Goal: Entertainment & Leisure: Consume media (video, audio)

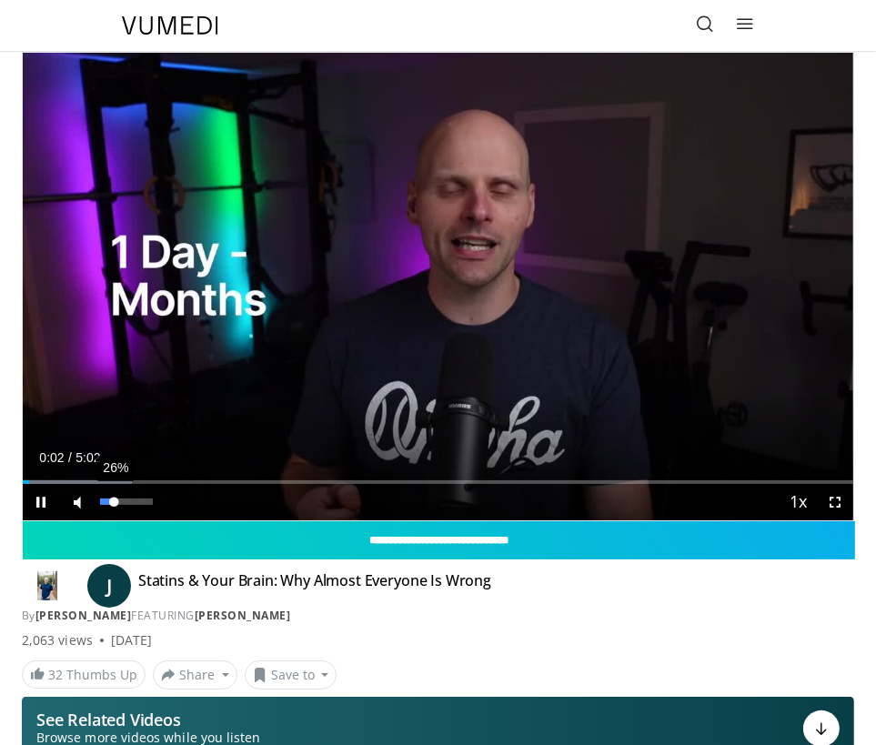
drag, startPoint x: 99, startPoint y: 502, endPoint x: 113, endPoint y: 502, distance: 13.7
click at [113, 502] on div "Volume Level" at bounding box center [107, 502] width 14 height 6
click at [109, 501] on div "Volume Level" at bounding box center [104, 502] width 9 height 6
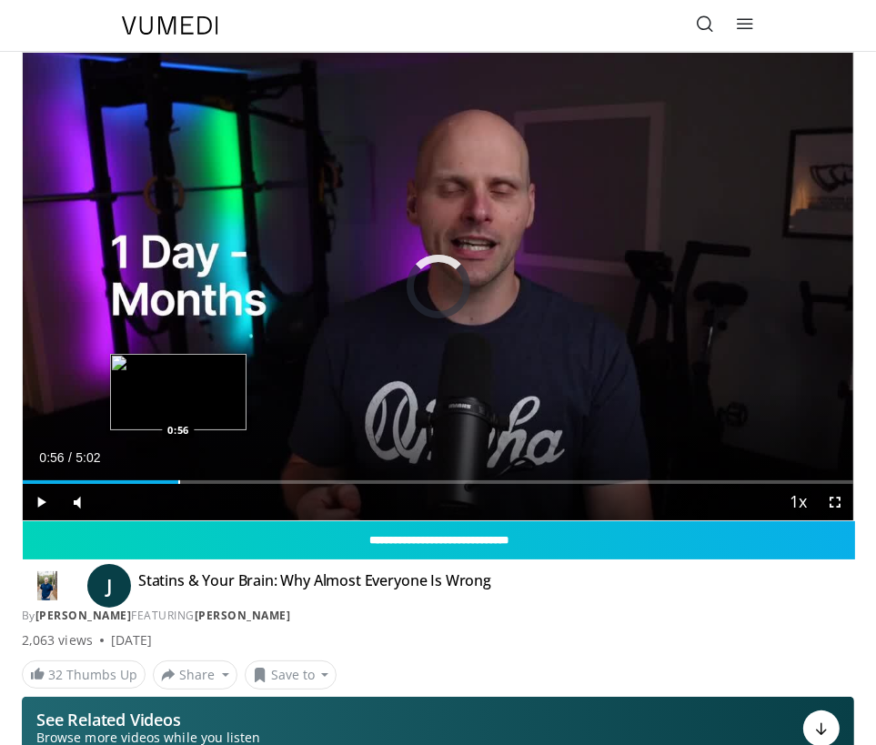
click at [178, 473] on div "Loaded : 0.00% 0:56 0:56" at bounding box center [438, 475] width 831 height 17
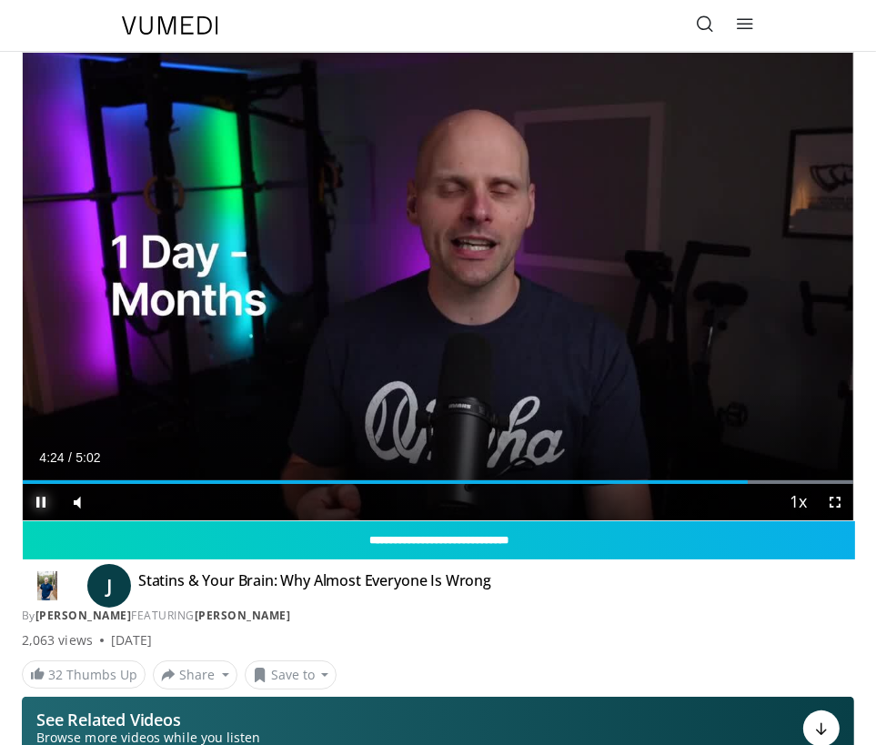
click at [40, 498] on video-js "**********" at bounding box center [438, 287] width 831 height 468
click at [35, 503] on span "Video Player" at bounding box center [41, 502] width 36 height 36
